Goal: Transaction & Acquisition: Register for event/course

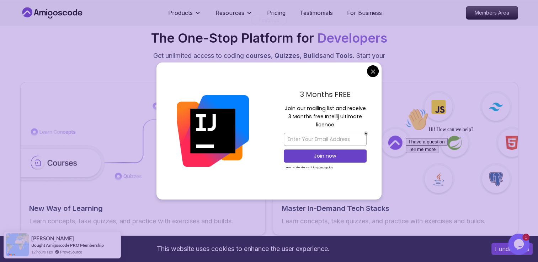
scroll to position [995, 0]
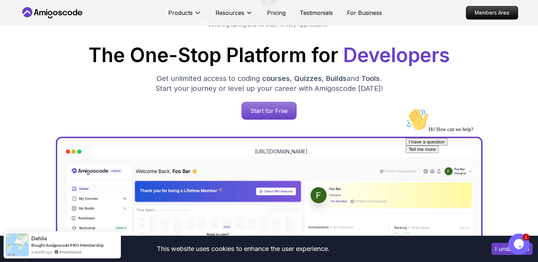
scroll to position [107, 0]
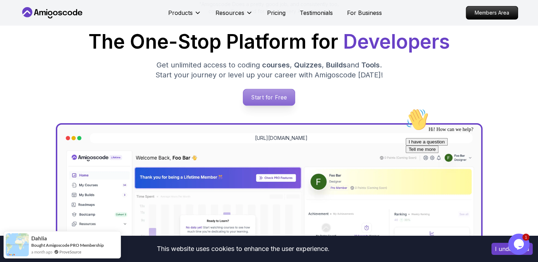
click at [257, 97] on p "Start for Free" at bounding box center [269, 97] width 52 height 16
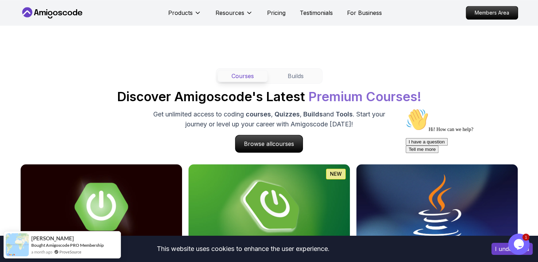
scroll to position [640, 0]
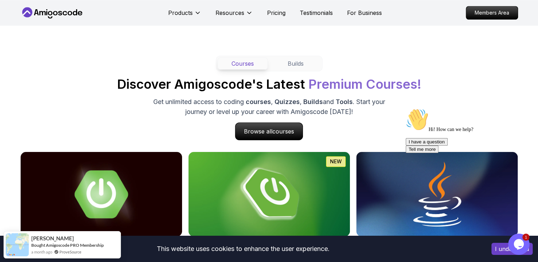
click at [239, 59] on button "Courses" at bounding box center [243, 64] width 50 height 12
click at [286, 131] on span "courses" at bounding box center [282, 131] width 21 height 7
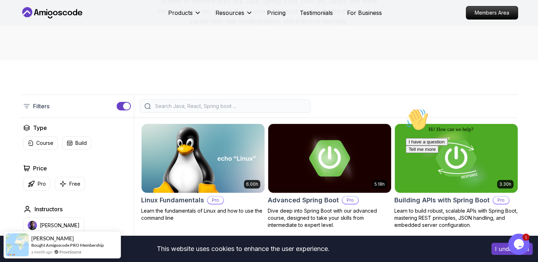
scroll to position [142, 0]
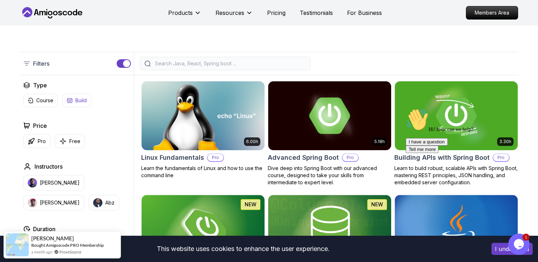
click at [74, 140] on p "Free" at bounding box center [74, 141] width 11 height 7
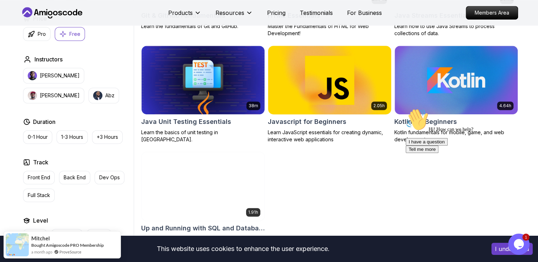
scroll to position [462, 0]
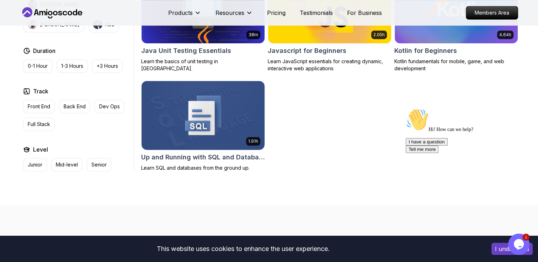
click at [185, 154] on h2 "Up and Running with SQL and Databases" at bounding box center [203, 157] width 124 height 10
